Goal: Navigation & Orientation: Find specific page/section

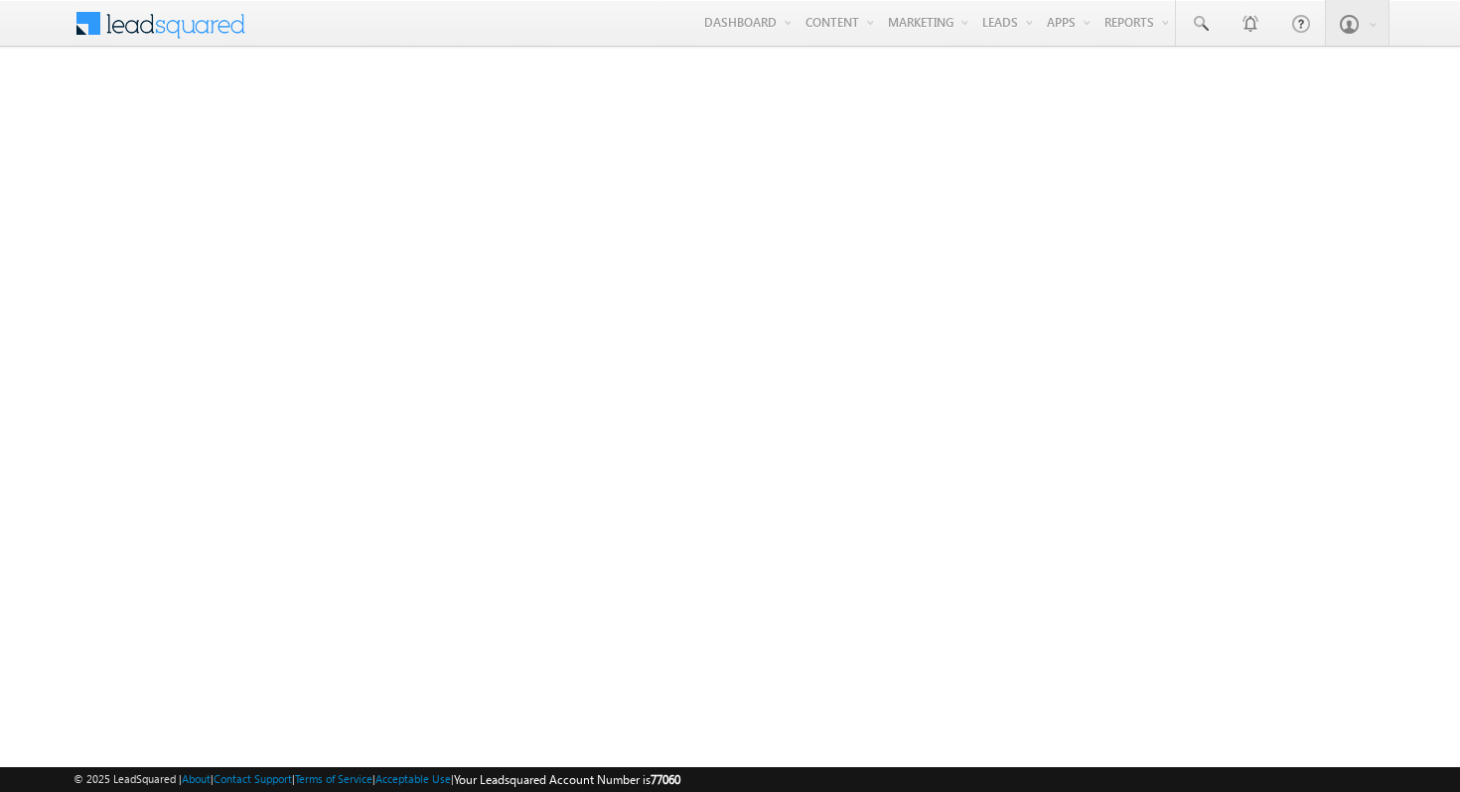
click at [146, 36] on span at bounding box center [173, 21] width 144 height 35
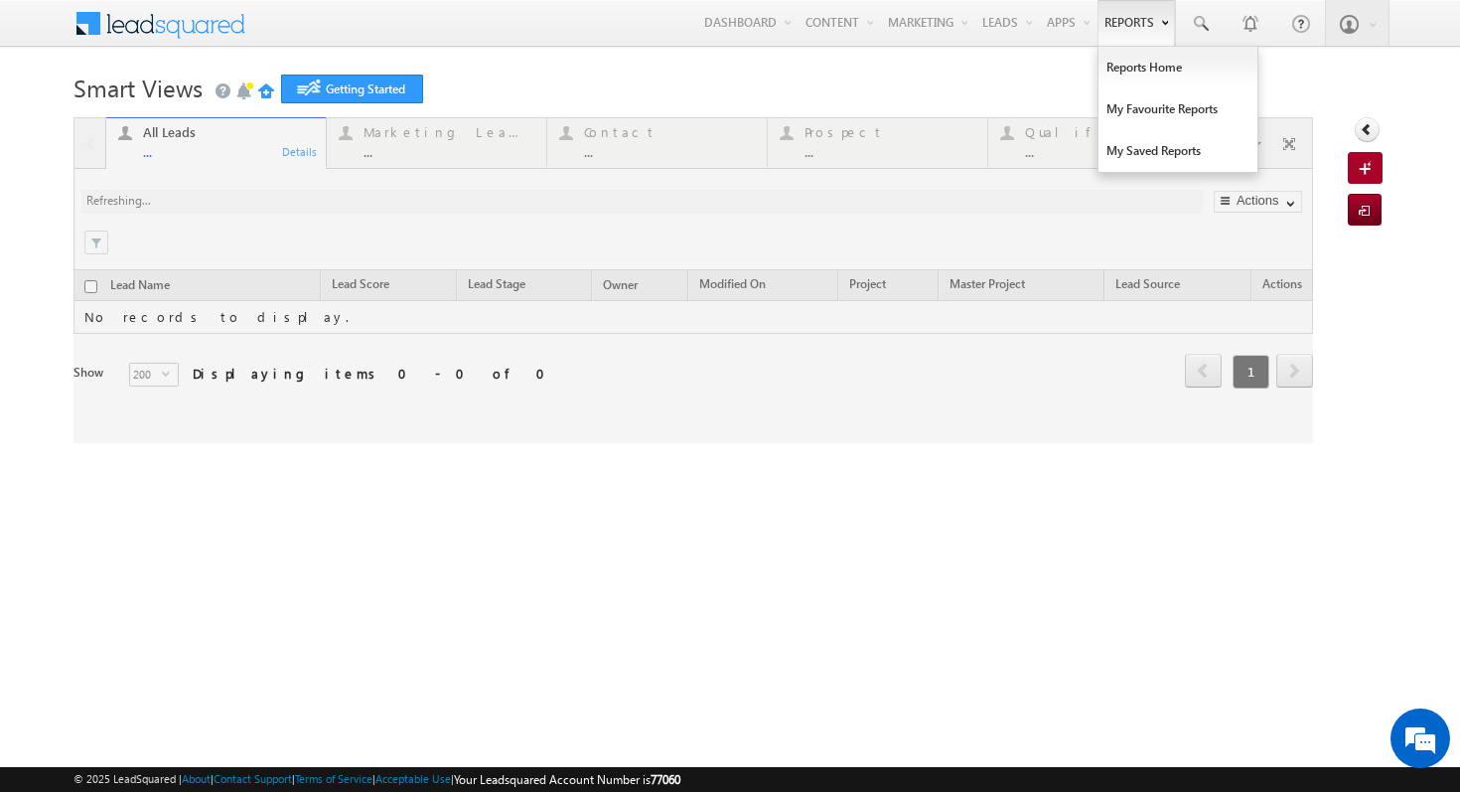
click at [1128, 29] on link "Reports" at bounding box center [1136, 23] width 77 height 46
click at [1153, 73] on link "Reports Home" at bounding box center [1178, 68] width 159 height 42
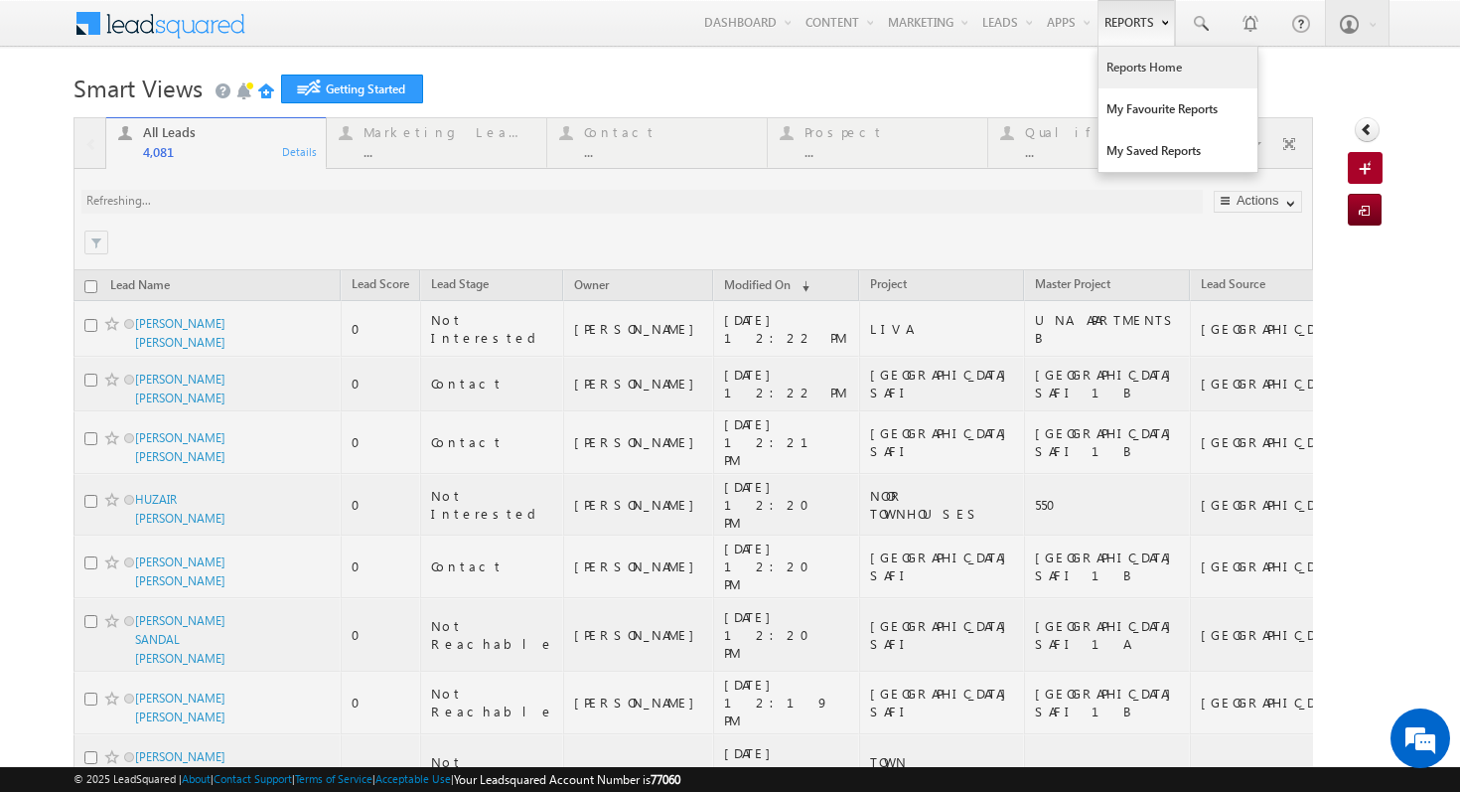
click at [1145, 63] on link "Reports Home" at bounding box center [1178, 68] width 159 height 42
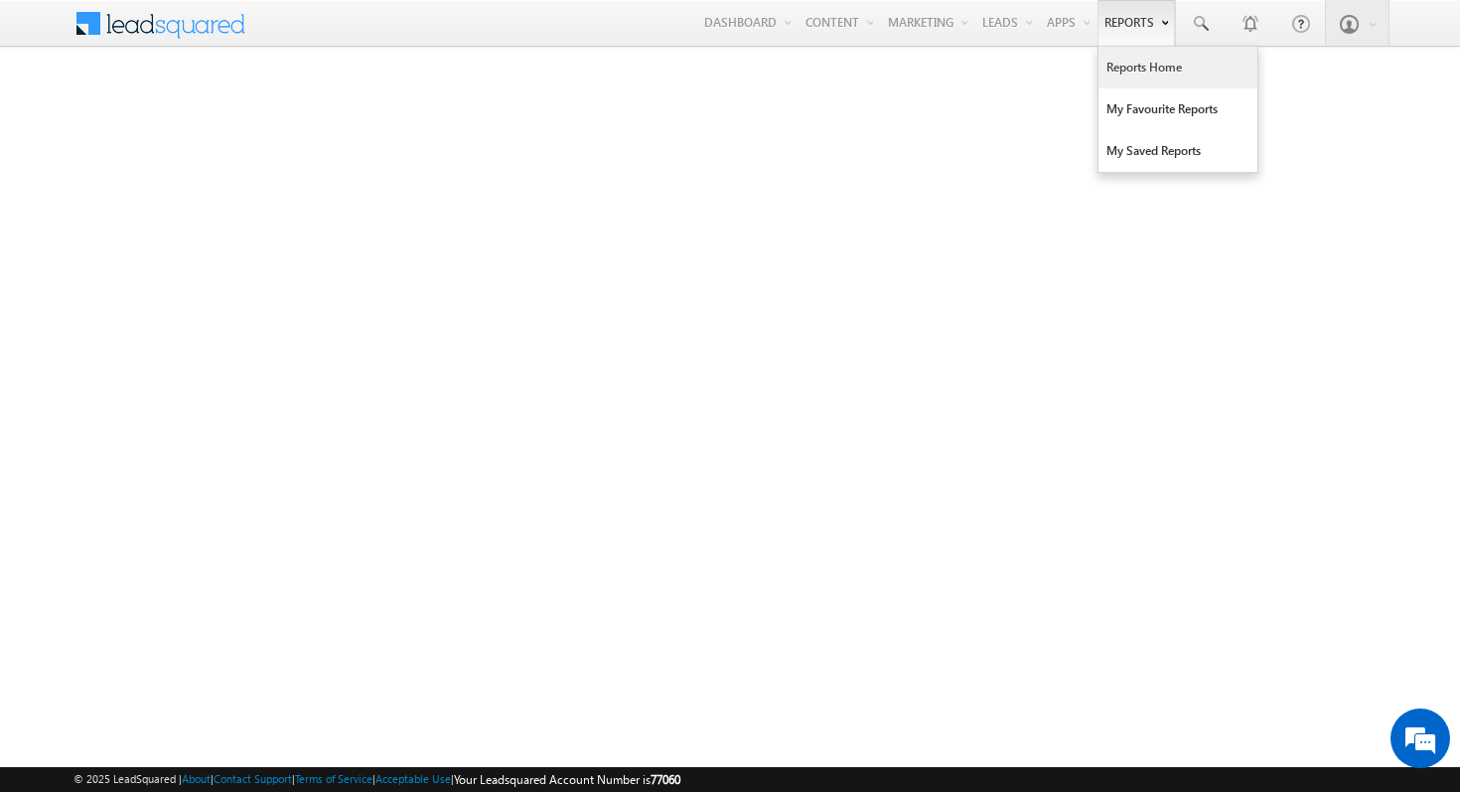
click at [1127, 25] on link "Reports" at bounding box center [1136, 23] width 77 height 46
click at [1162, 80] on link "Reports Home" at bounding box center [1178, 68] width 159 height 42
